Goal: Use online tool/utility: Utilize a website feature to perform a specific function

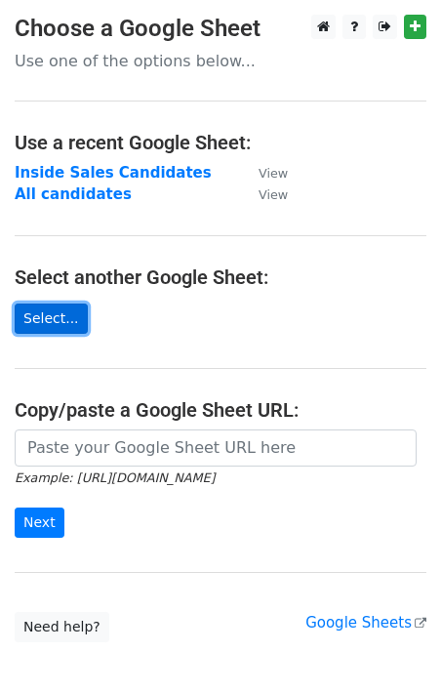
click at [41, 309] on link "Select..." at bounding box center [51, 319] width 73 height 30
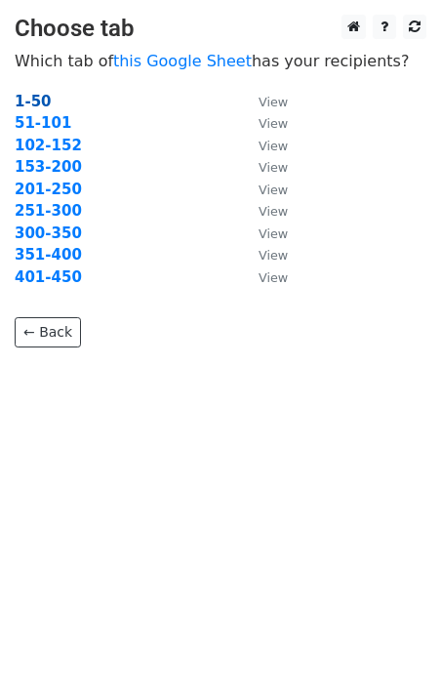
click at [33, 102] on strong "1-50" at bounding box center [33, 102] width 37 height 18
